Goal: Information Seeking & Learning: Learn about a topic

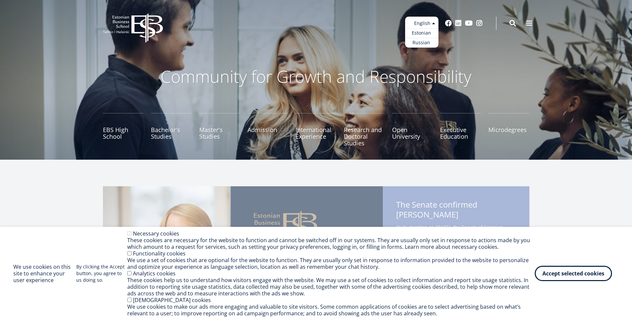
click at [425, 23] on ul "Estonian English Russian" at bounding box center [421, 32] width 33 height 31
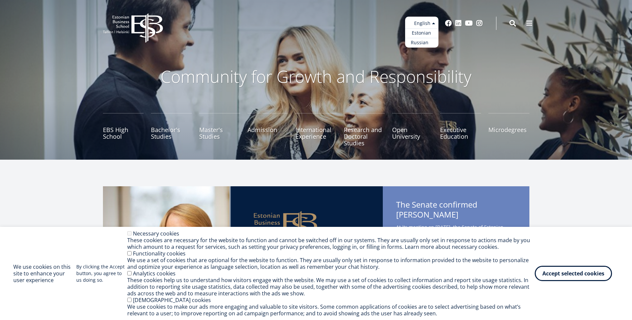
click at [421, 45] on link "Russian" at bounding box center [421, 43] width 33 height 10
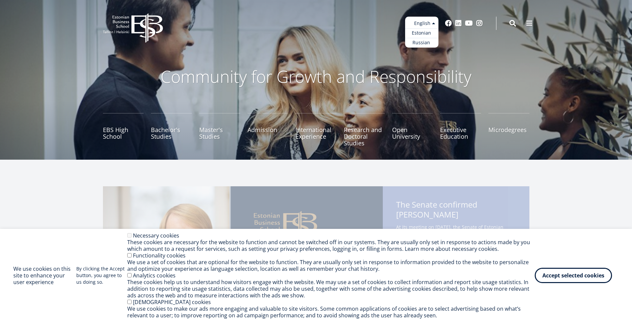
click at [427, 21] on ul "Estonian English Russian" at bounding box center [421, 32] width 33 height 31
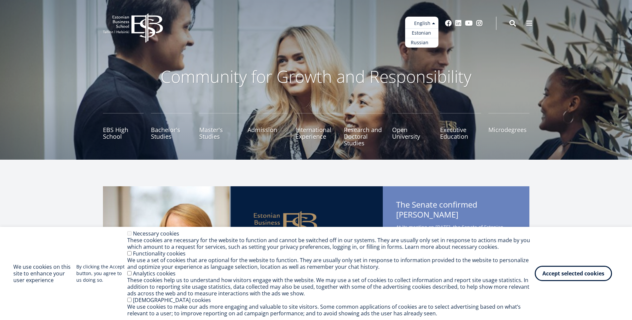
click at [422, 42] on link "Russian" at bounding box center [421, 43] width 33 height 10
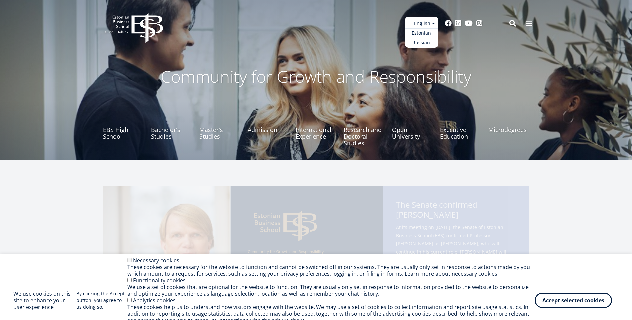
click at [427, 24] on ul "Estonian English Russian" at bounding box center [421, 32] width 33 height 31
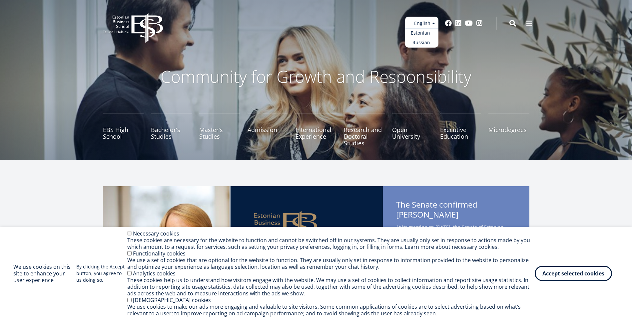
click at [422, 35] on link "Estonian" at bounding box center [421, 33] width 33 height 10
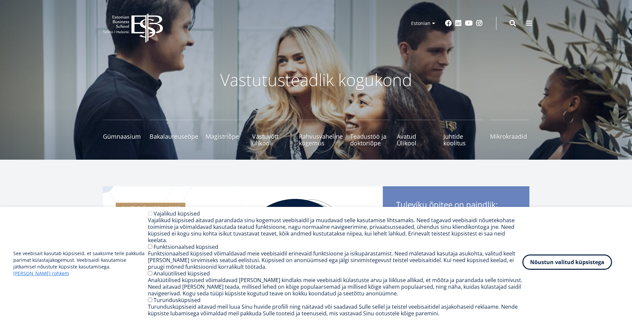
click at [571, 269] on button "Nõustun valitud küpsistega" at bounding box center [567, 262] width 90 height 15
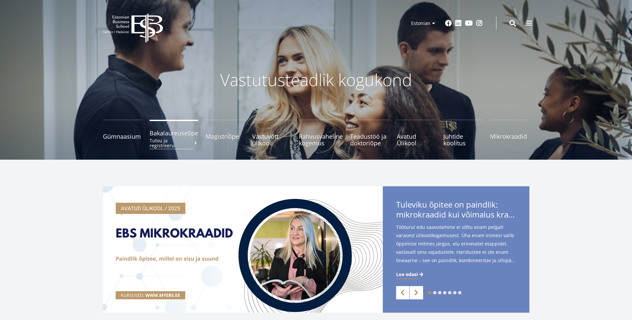
click at [189, 137] on span "Bakalaureuseõpe Tutvu ja registreeru" at bounding box center [174, 133] width 49 height 7
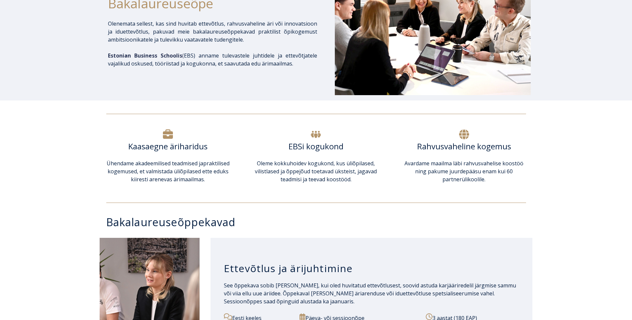
scroll to position [267, 0]
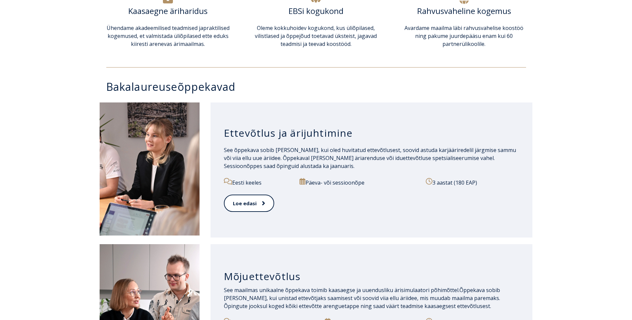
click at [481, 179] on p "3 aastat (180 EAP)" at bounding box center [472, 182] width 93 height 9
drag, startPoint x: 481, startPoint y: 179, endPoint x: 273, endPoint y: 188, distance: 208.7
click at [273, 188] on div "Eesti keeles" at bounding box center [258, 186] width 68 height 17
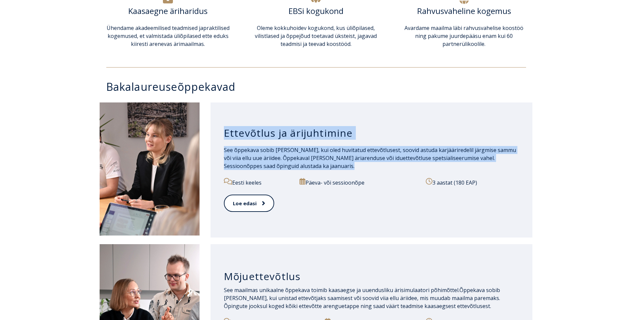
drag, startPoint x: 265, startPoint y: 138, endPoint x: 423, endPoint y: 169, distance: 161.6
click at [423, 169] on div "Ettevõtlus ja ärijuhtimine See õppekava sobib [PERSON_NAME], kui oled huvitatud…" at bounding box center [372, 170] width 322 height 135
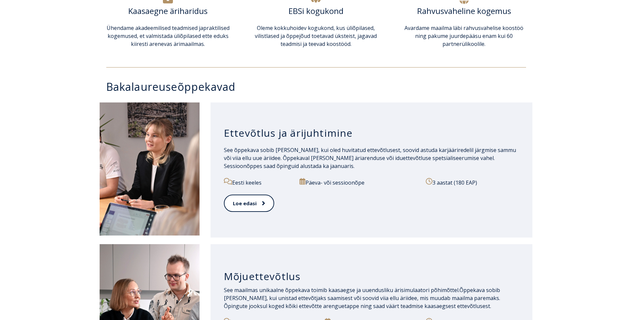
drag, startPoint x: 423, startPoint y: 169, endPoint x: 332, endPoint y: 191, distance: 93.4
click at [332, 191] on div "Päeva- või sessioonõpe" at bounding box center [358, 186] width 119 height 17
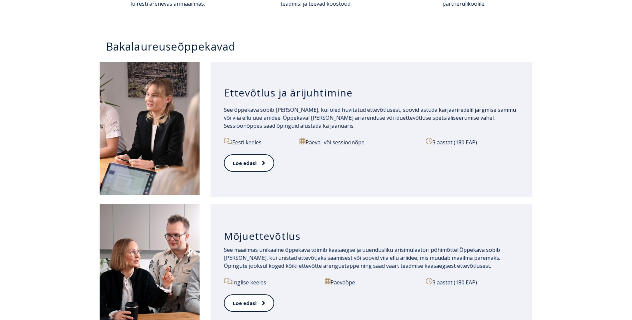
scroll to position [300, 0]
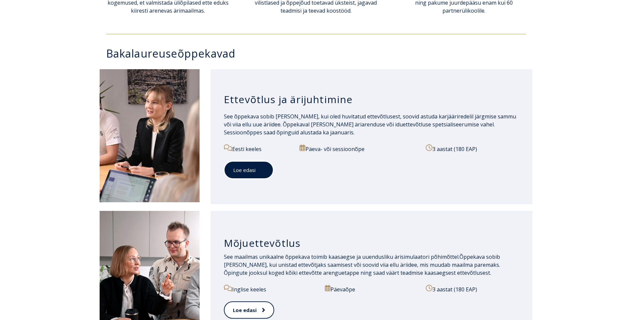
click at [261, 172] on icon at bounding box center [262, 170] width 3 height 7
